Goal: Communication & Community: Ask a question

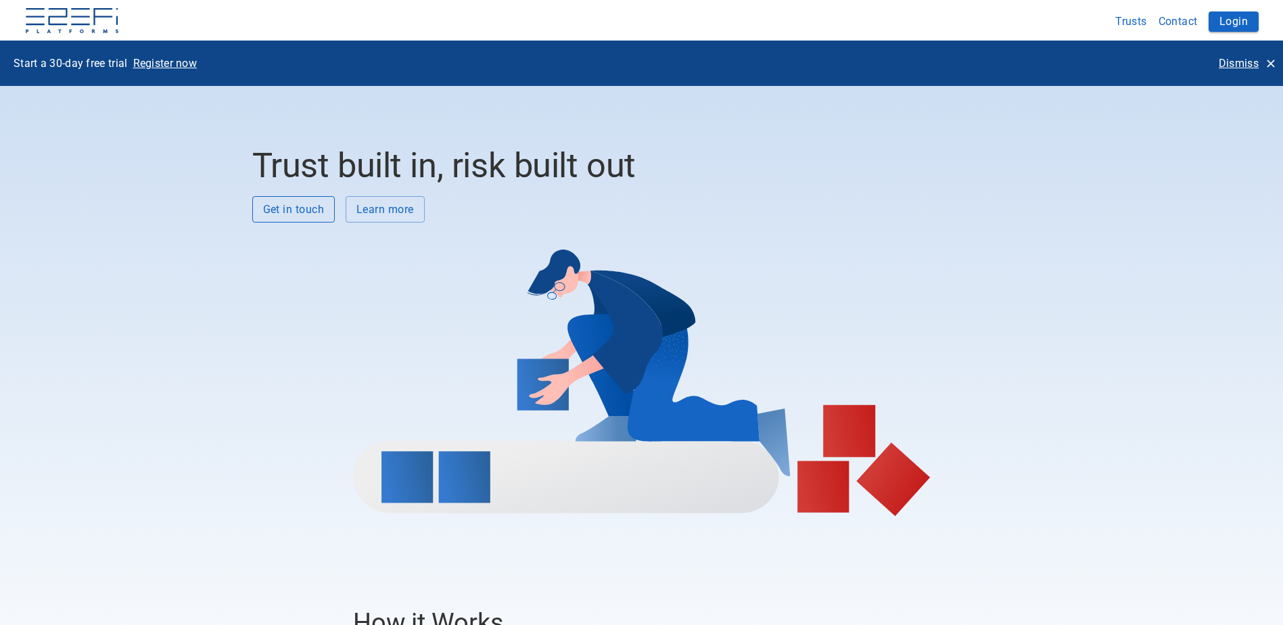
click at [298, 205] on button "Get in touch" at bounding box center [293, 209] width 83 height 26
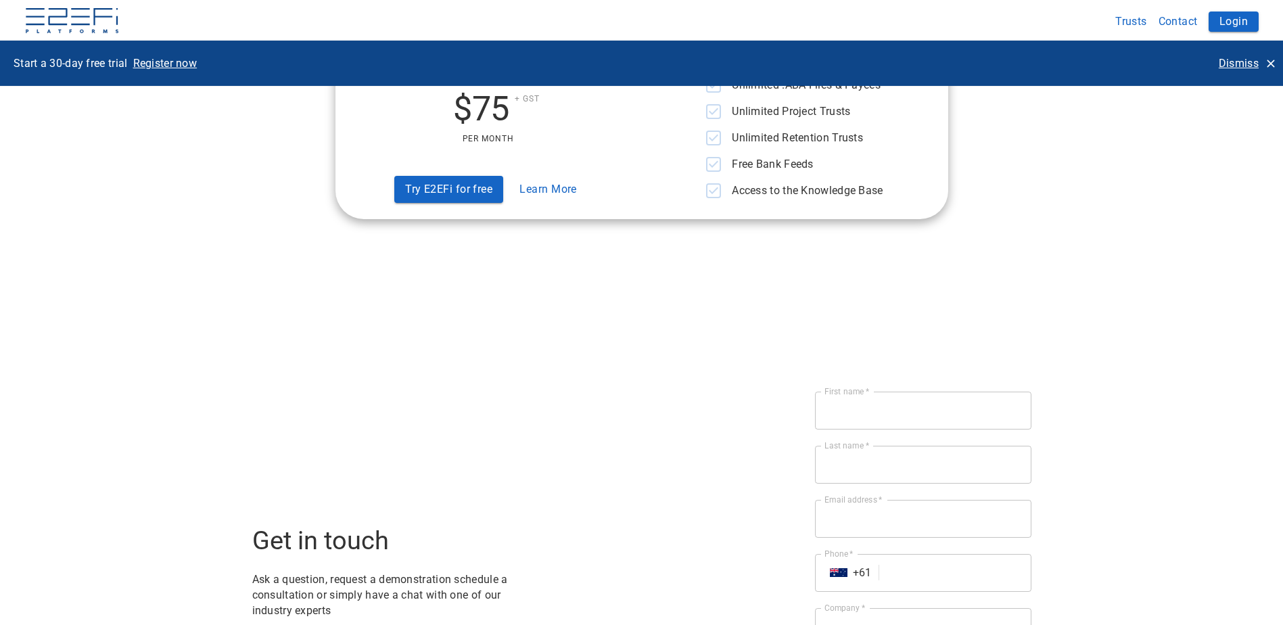
scroll to position [4416, 0]
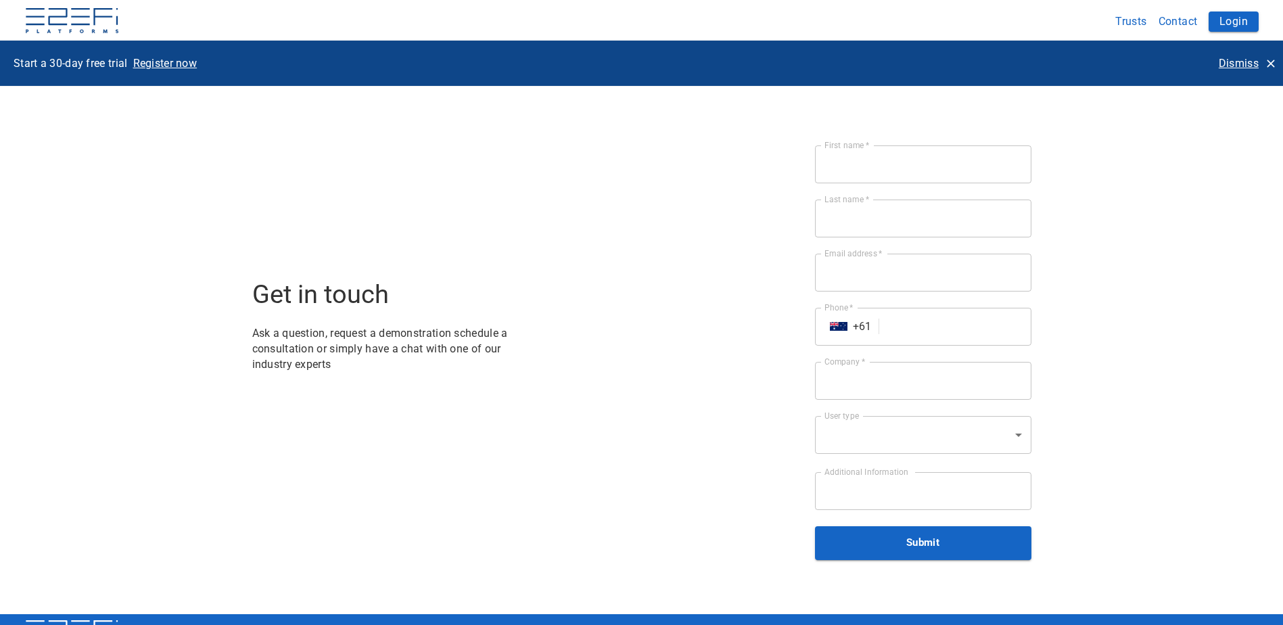
click at [894, 172] on input "First name   *" at bounding box center [923, 164] width 216 height 38
type input "[PERSON_NAME]"
type input "[PERSON_NAME][EMAIL_ADDRESS][DOMAIN_NAME]"
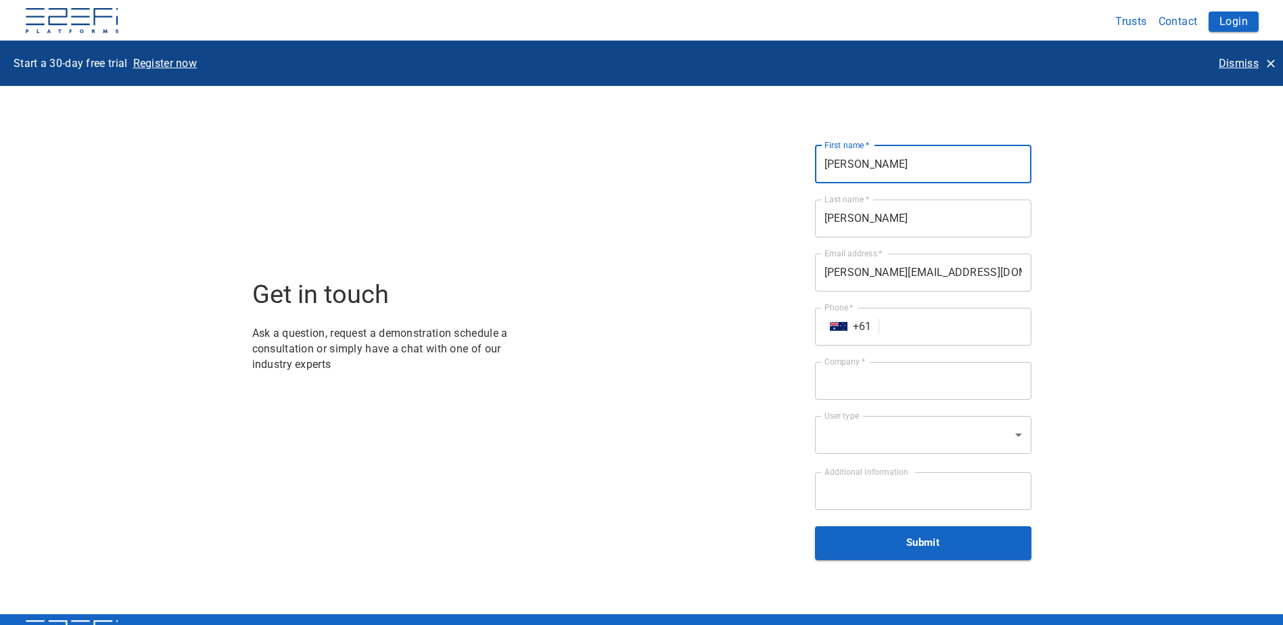
type input "07 3902 2700"
type input "Jadecorp Builders Pty Ltd"
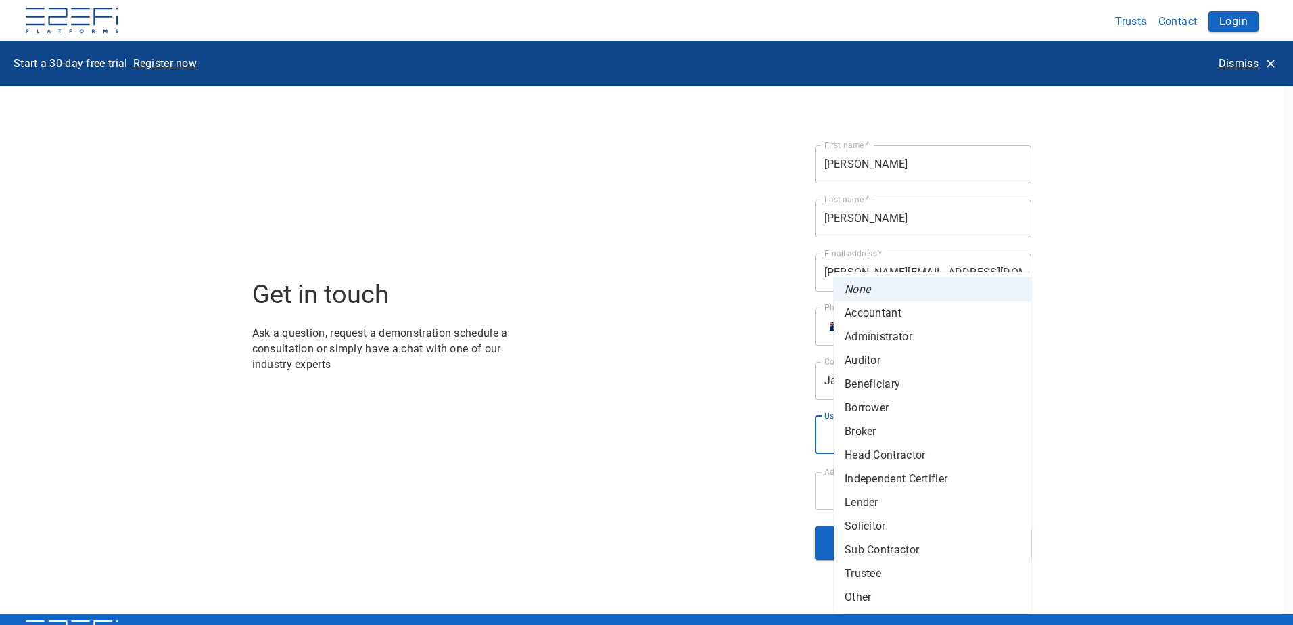
click at [859, 597] on li "Other" at bounding box center [932, 597] width 197 height 24
type input "other"
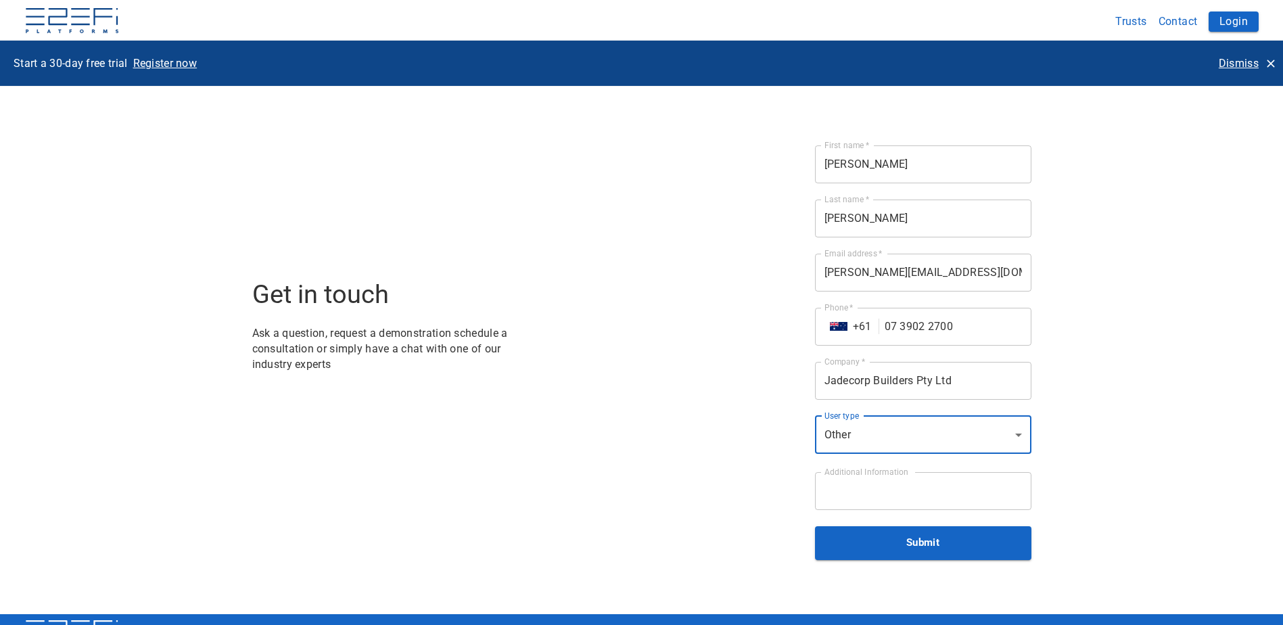
click at [900, 490] on textarea "Additional Information" at bounding box center [922, 491] width 197 height 16
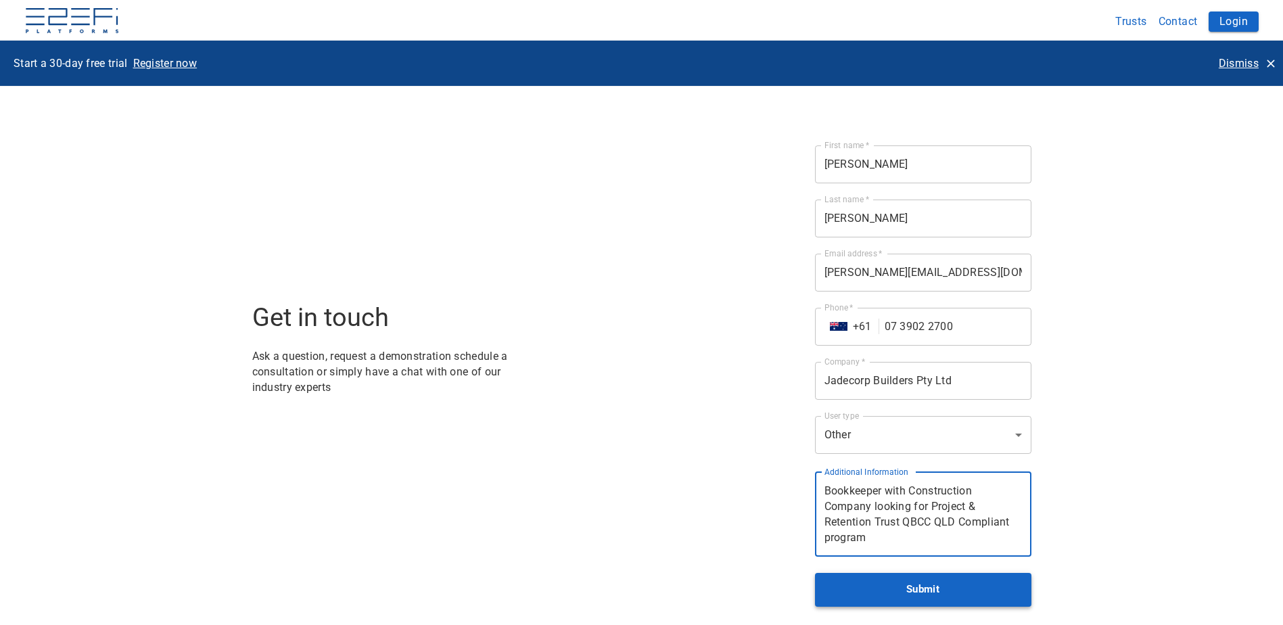
type textarea "Bookkeeper with Construction Company looking for Project & Retention Trust QBCC…"
click at [916, 598] on button "Submit" at bounding box center [923, 590] width 216 height 34
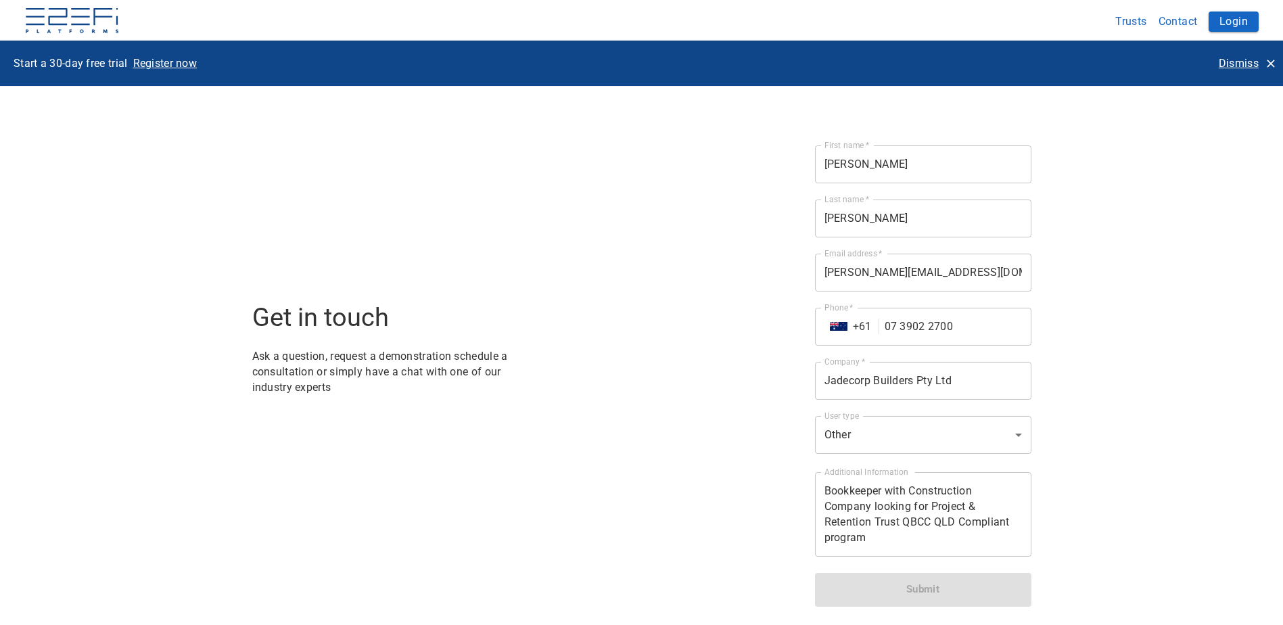
scroll to position [4403, 0]
